Goal: Task Accomplishment & Management: Complete application form

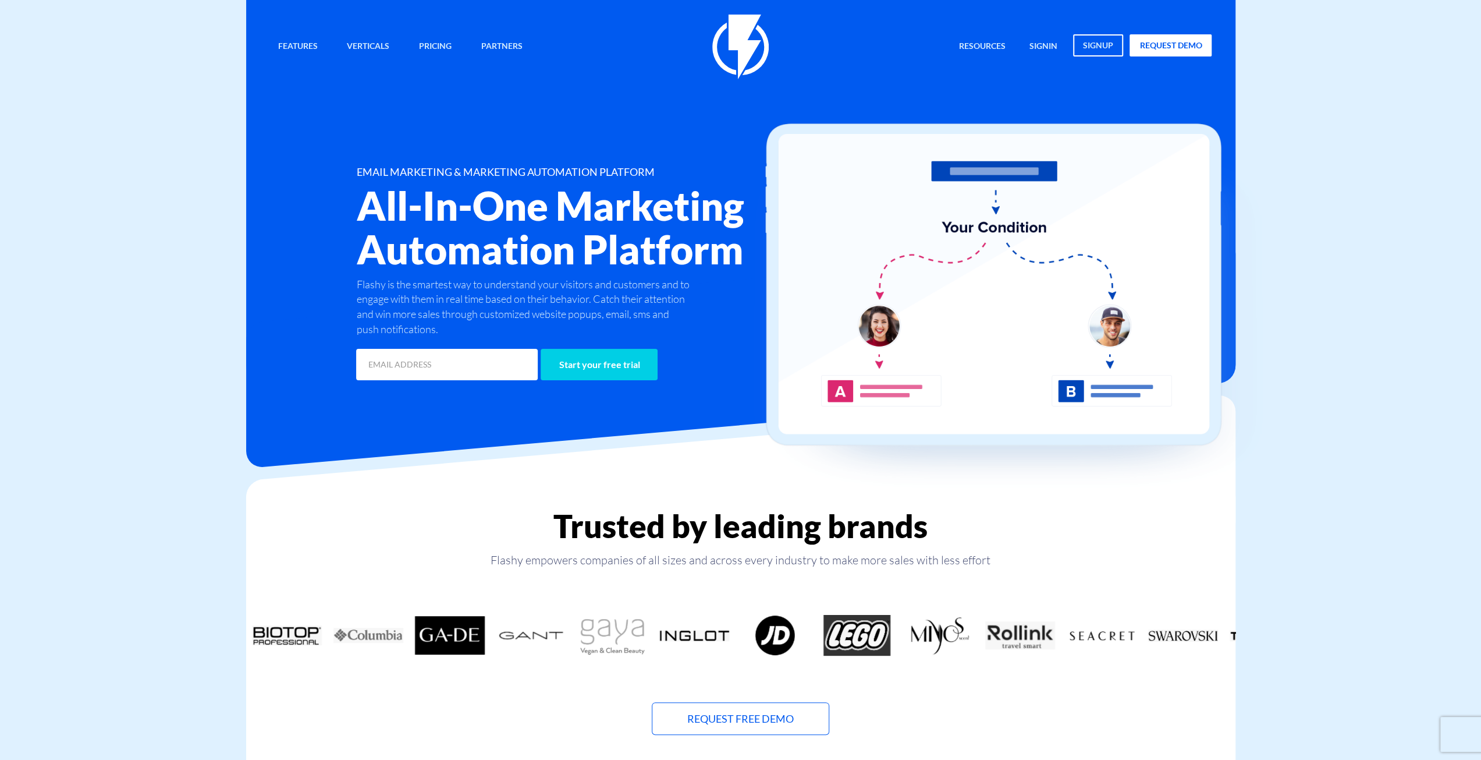
click at [448, 53] on link "Pricing" at bounding box center [435, 46] width 50 height 25
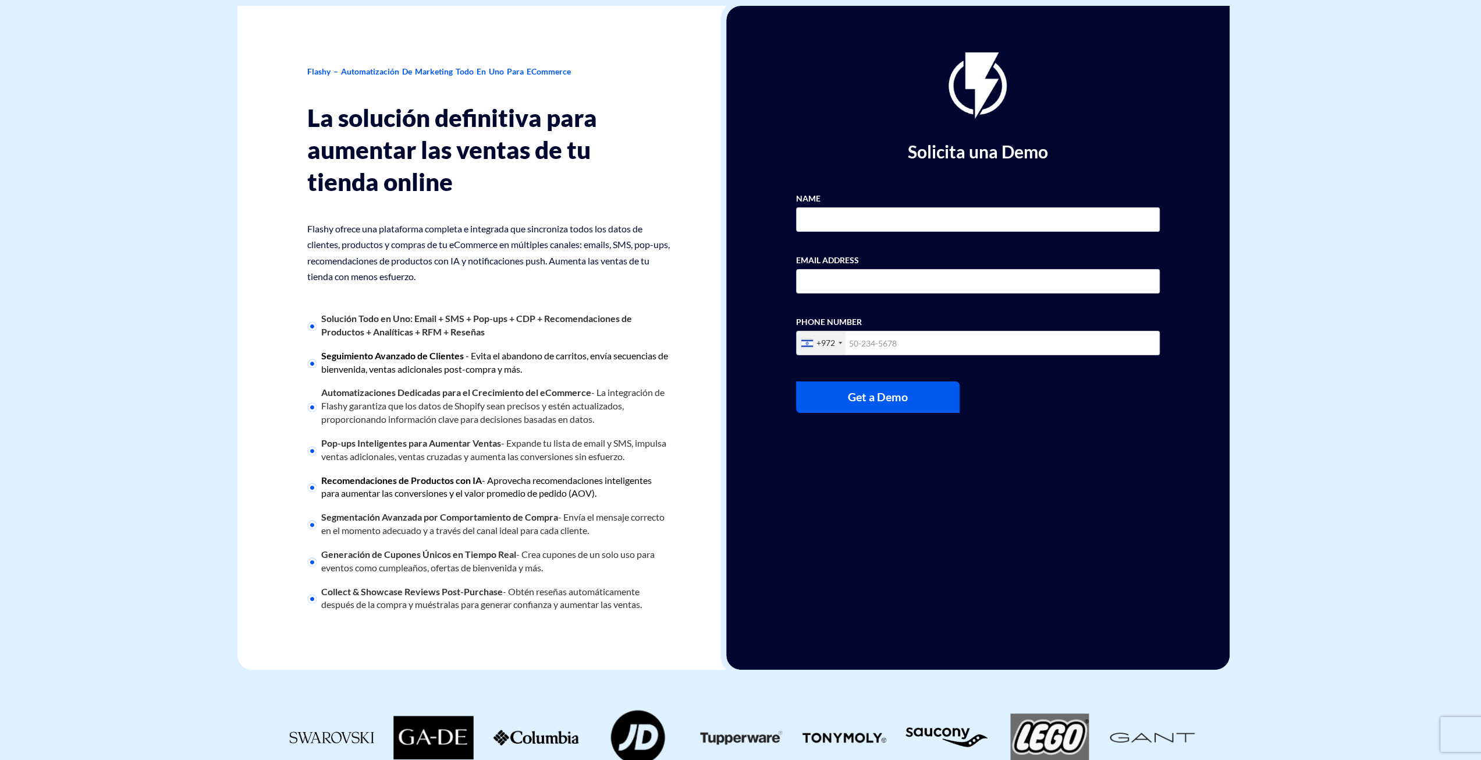
click at [467, 495] on span "- Aprovecha recomendaciones inteligentes para aumentar las conversiones y el va…" at bounding box center [486, 486] width 331 height 24
click at [931, 154] on h1 "Solicita una Demo" at bounding box center [978, 151] width 364 height 19
click at [864, 146] on h1 "Solicita una Demo" at bounding box center [978, 151] width 364 height 19
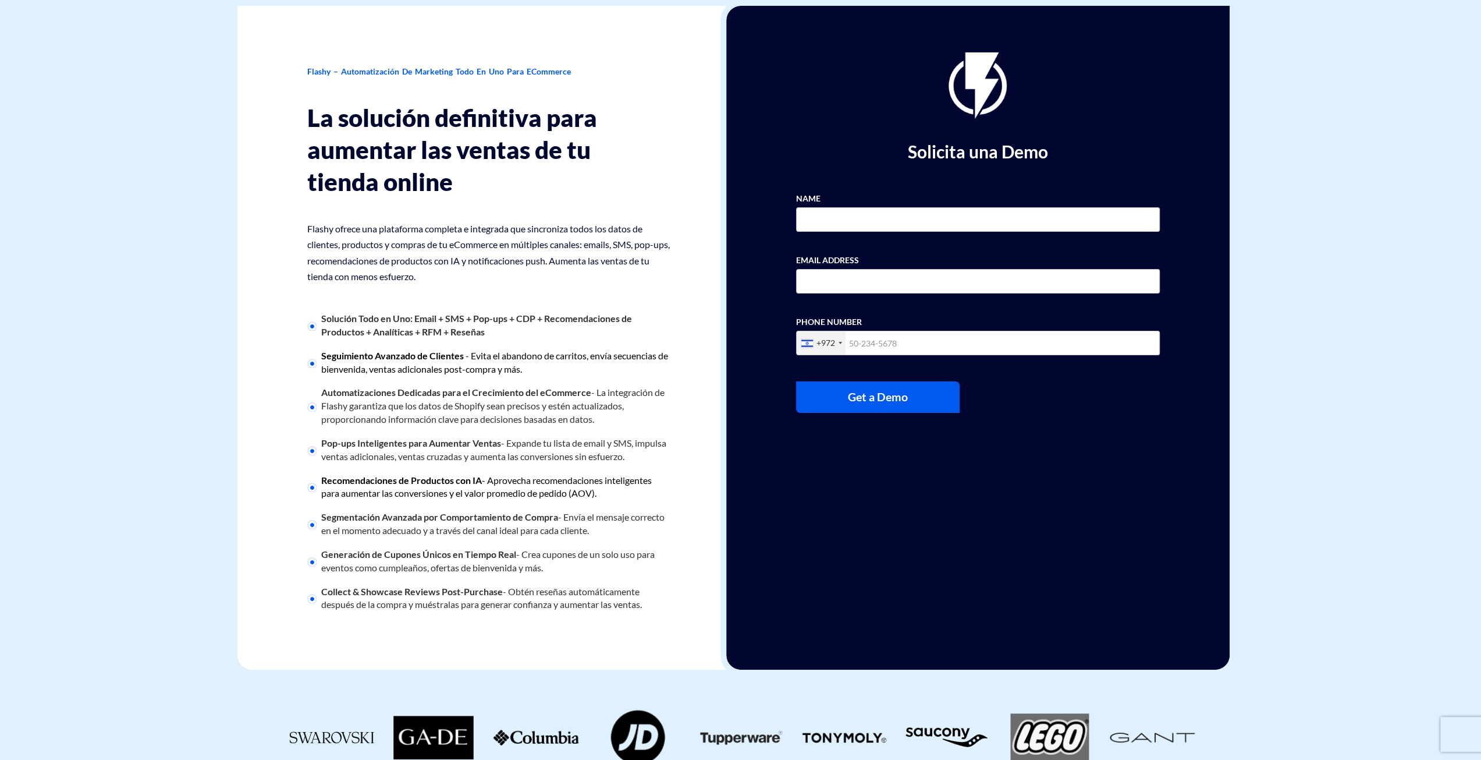
click at [945, 154] on h1 "Solicita una Demo" at bounding box center [978, 151] width 364 height 19
click at [878, 154] on h1 "Solicita una Demo" at bounding box center [978, 151] width 364 height 19
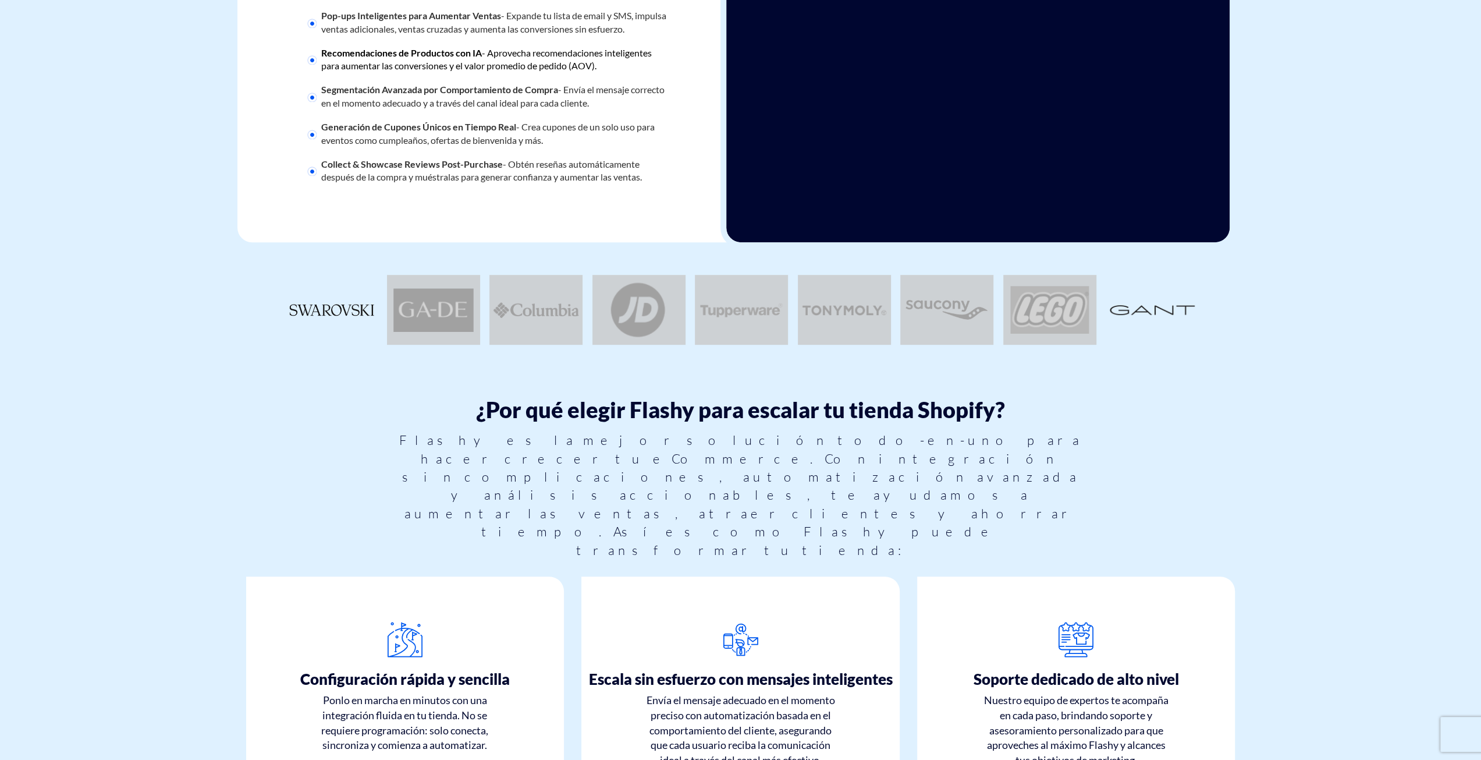
drag, startPoint x: 252, startPoint y: 303, endPoint x: 1264, endPoint y: 323, distance: 1011.9
click at [1264, 323] on body "Features Marketing Automation Convert, Enagage And Retain Your Customers Email …" at bounding box center [740, 198] width 1481 height 1239
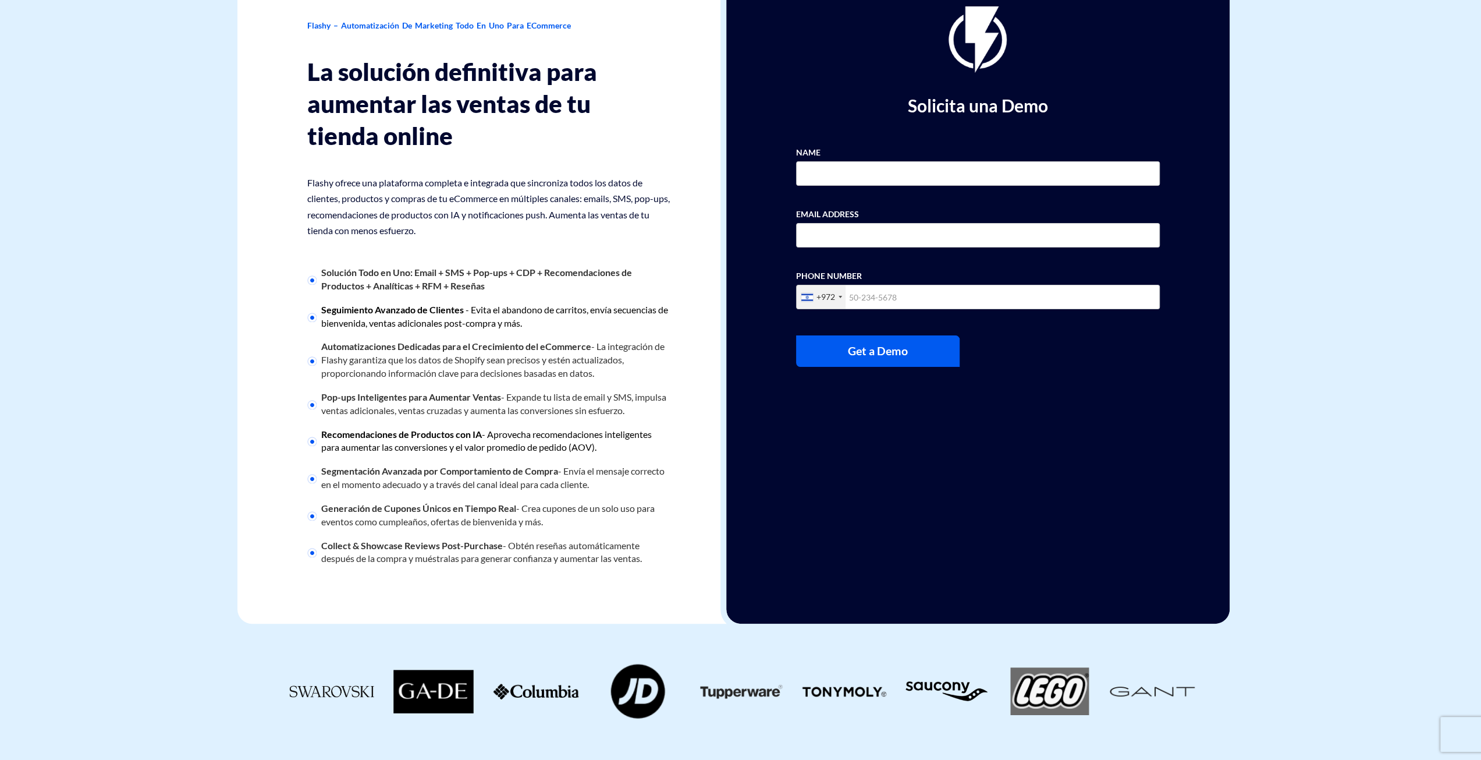
scroll to position [0, 0]
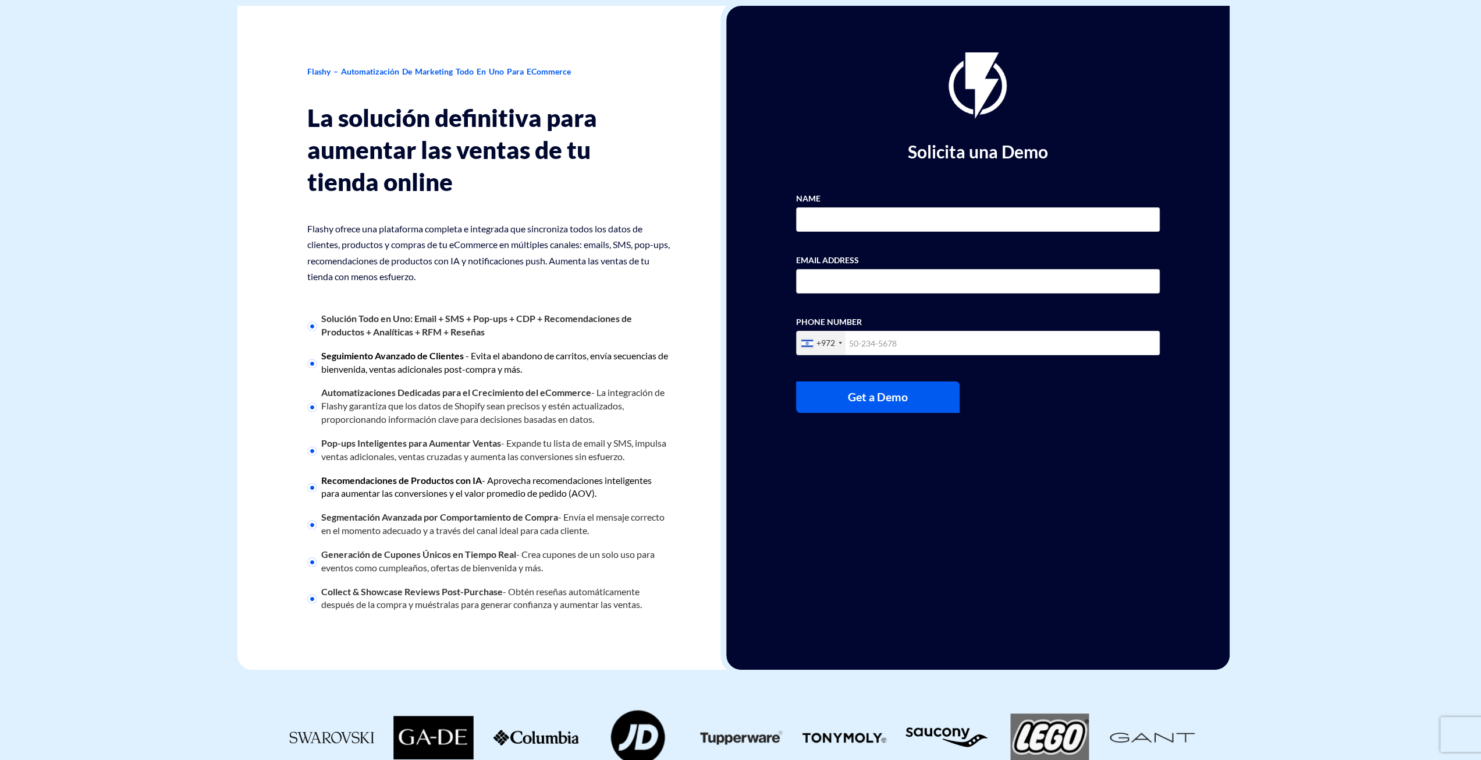
click at [846, 203] on div "NAME" at bounding box center [978, 208] width 364 height 47
click at [849, 217] on input "NAME" at bounding box center [978, 219] width 364 height 24
click at [813, 198] on label "NAME" at bounding box center [808, 199] width 24 height 12
click at [813, 207] on input "NAME" at bounding box center [978, 219] width 364 height 24
click at [827, 258] on label "EMAIL ADDRESS" at bounding box center [827, 260] width 63 height 12
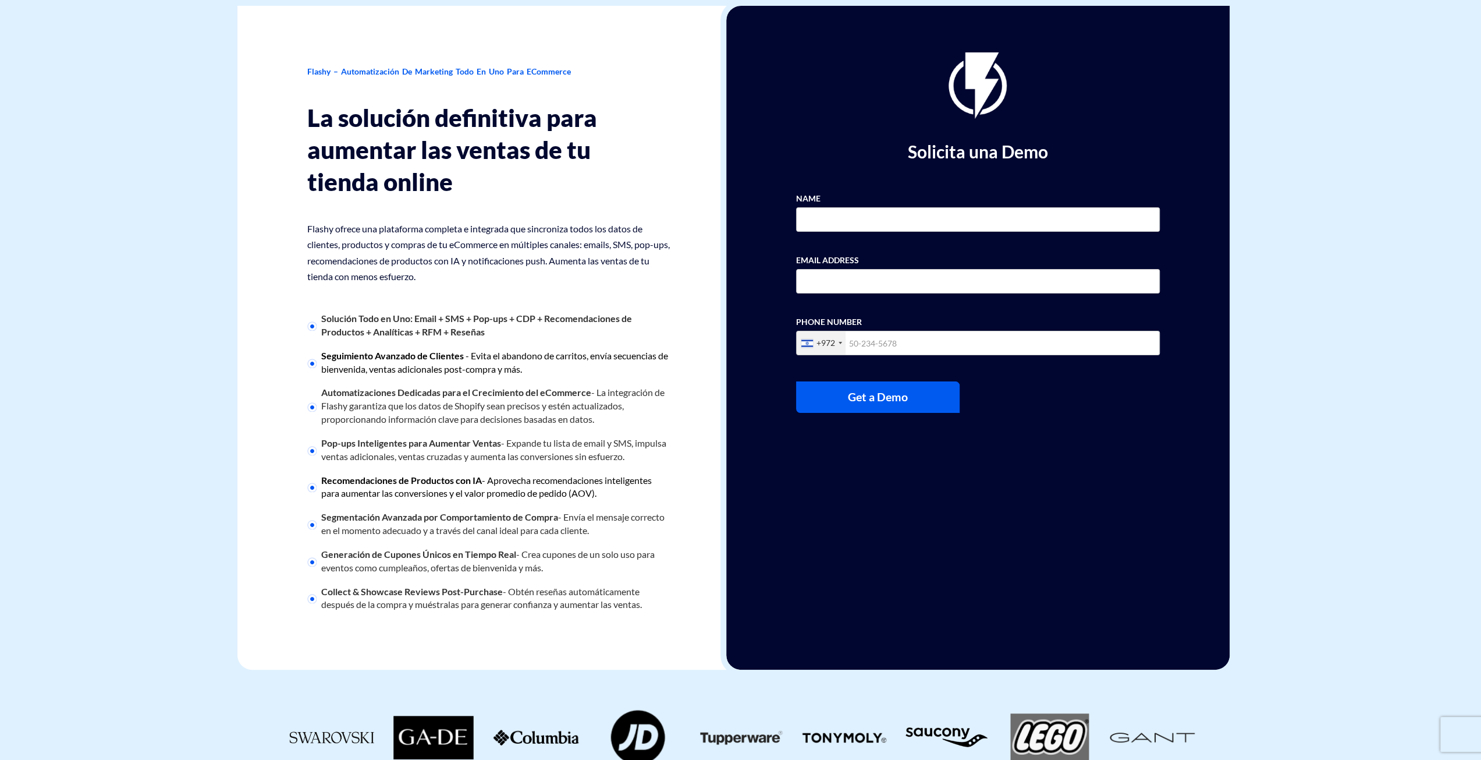
click at [827, 269] on input "EMAIL ADDRESS" at bounding box center [978, 281] width 364 height 24
click at [816, 322] on label "PHONE NUMBER" at bounding box center [829, 322] width 66 height 12
click at [816, 331] on input "PHONE NUMBER" at bounding box center [978, 343] width 364 height 24
click at [822, 256] on label "EMAIL ADDRESS" at bounding box center [827, 260] width 63 height 12
click at [822, 269] on input "EMAIL ADDRESS" at bounding box center [978, 281] width 364 height 24
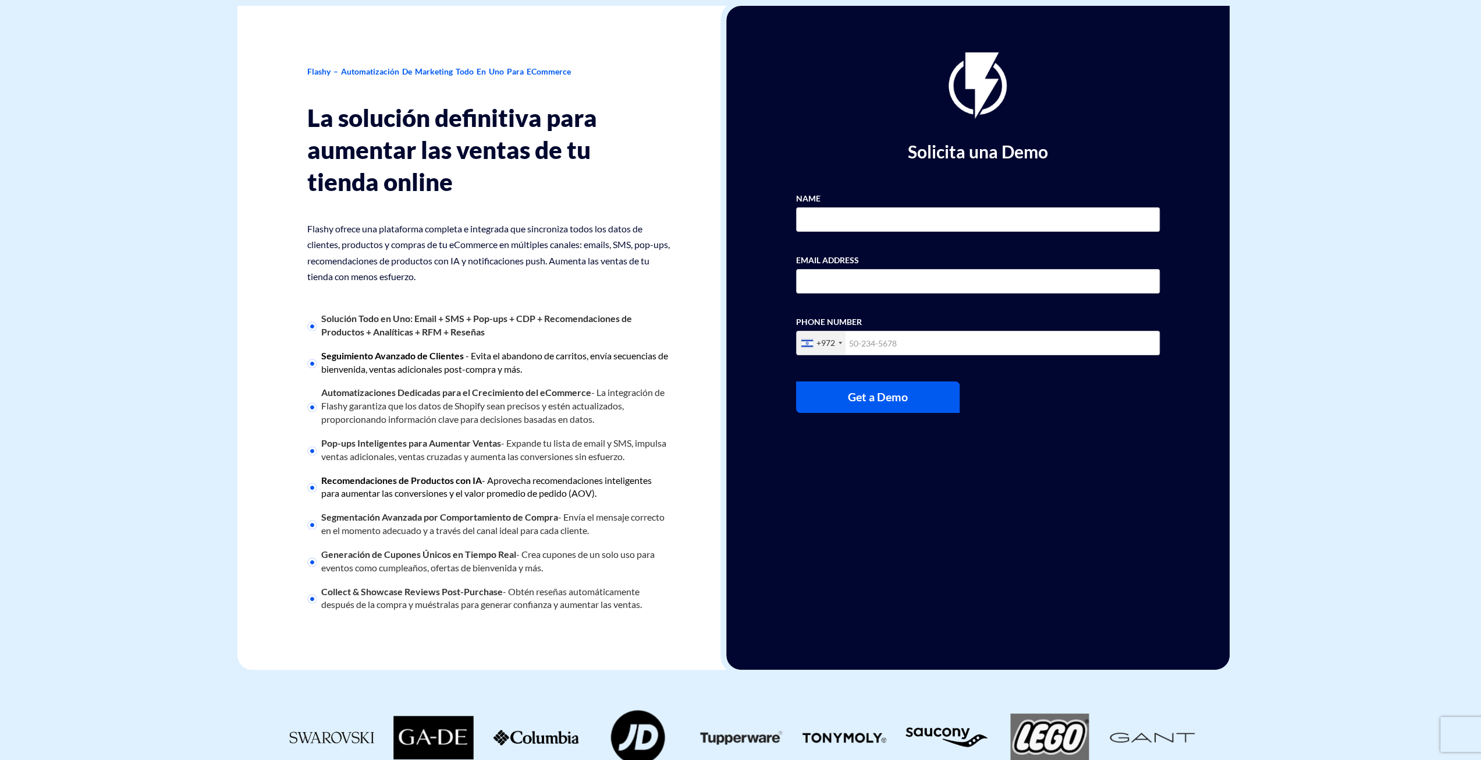
click at [813, 195] on label "NAME" at bounding box center [808, 199] width 24 height 12
click at [813, 207] on input "NAME" at bounding box center [978, 219] width 364 height 24
click at [842, 129] on div "Solicita una Demo en NAME EMAIL ADDRESS PHONE NUMBER +972 [GEOGRAPHIC_DATA] +1 …" at bounding box center [977, 338] width 503 height 664
drag, startPoint x: 859, startPoint y: 63, endPoint x: 1074, endPoint y: 144, distance: 229.5
click at [1074, 144] on div "Solicita una Demo en NAME EMAIL ADDRESS PHONE NUMBER +972 [GEOGRAPHIC_DATA] +1 …" at bounding box center [977, 338] width 503 height 664
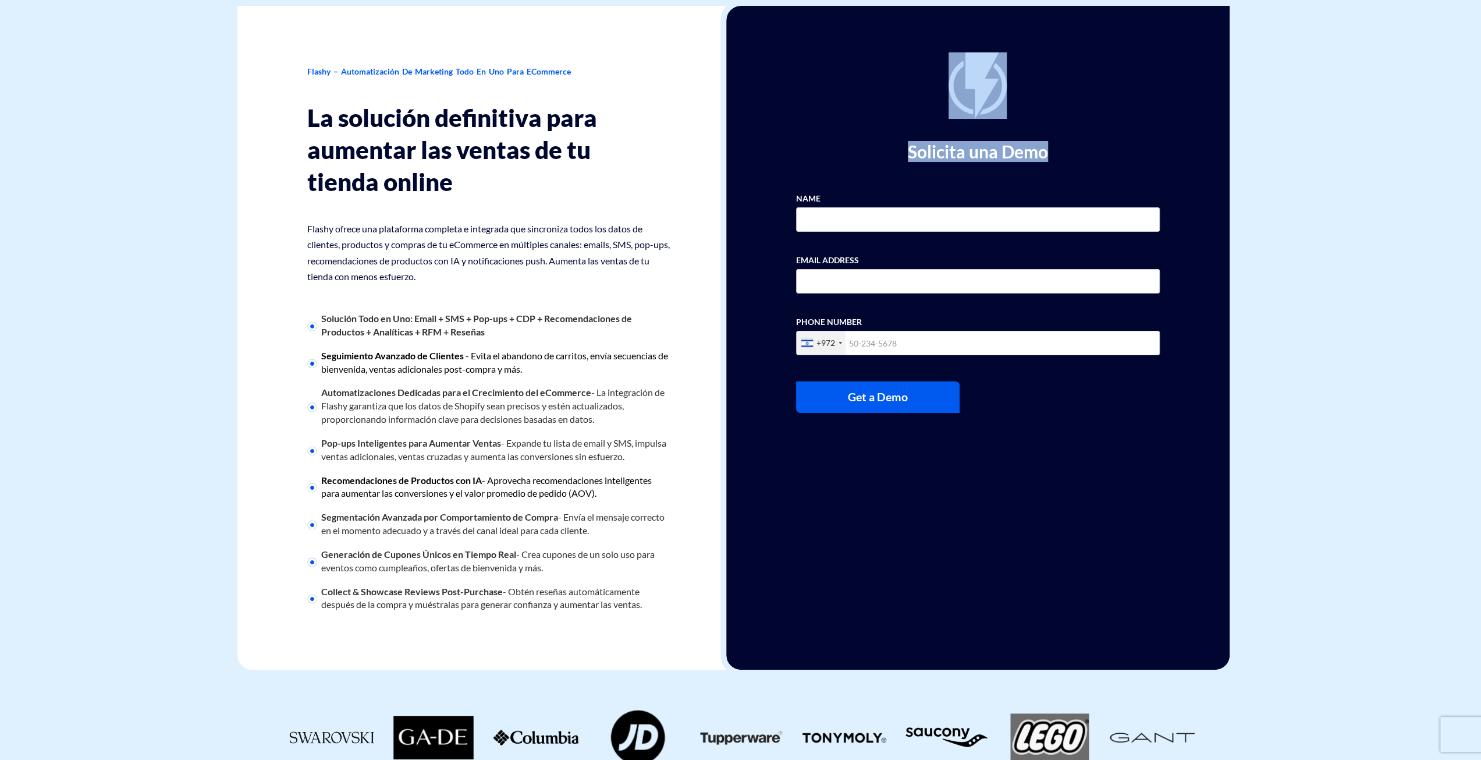
click at [1074, 144] on h1 "Solicita una Demo" at bounding box center [978, 151] width 364 height 19
drag, startPoint x: 1074, startPoint y: 144, endPoint x: 888, endPoint y: 83, distance: 195.5
click at [888, 83] on div "Solicita una Demo en NAME EMAIL ADDRESS PHONE NUMBER +972 [GEOGRAPHIC_DATA] +1 …" at bounding box center [977, 338] width 503 height 664
click at [888, 83] on div at bounding box center [978, 85] width 364 height 66
click at [861, 517] on div "Solicita una Demo en NAME EMAIL ADDRESS PHONE NUMBER +972 [GEOGRAPHIC_DATA] +1 …" at bounding box center [977, 338] width 503 height 664
